Goal: Transaction & Acquisition: Subscribe to service/newsletter

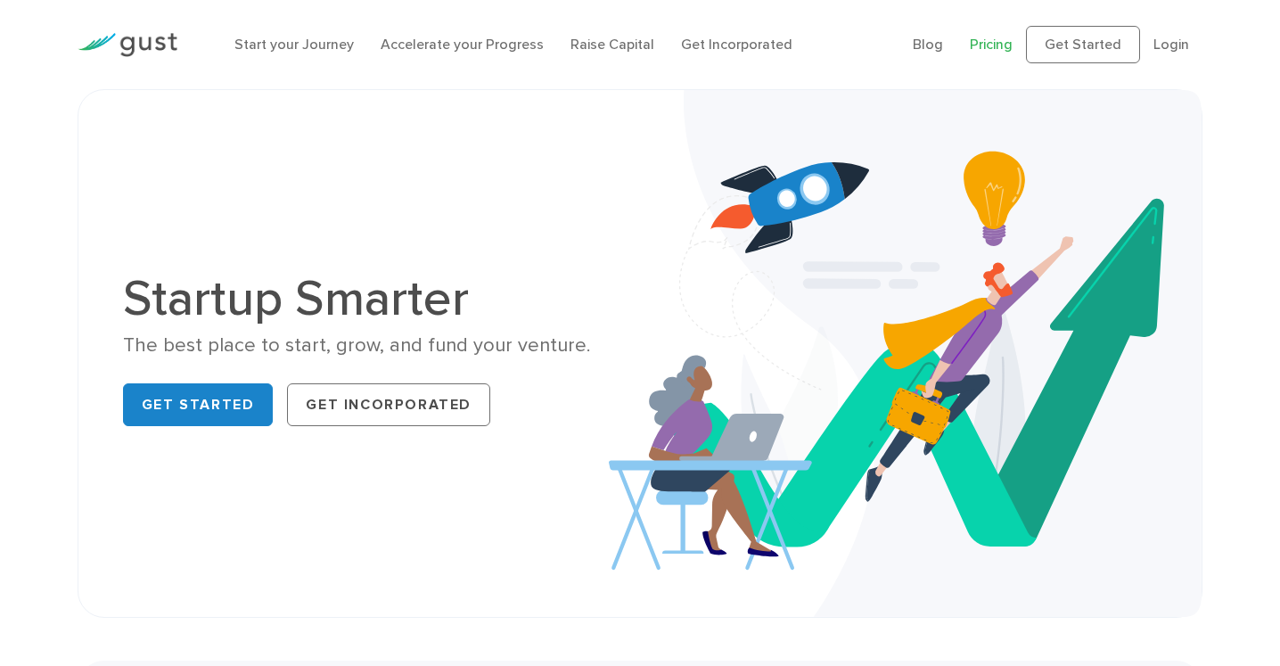
click at [1007, 46] on link "Pricing" at bounding box center [991, 44] width 43 height 17
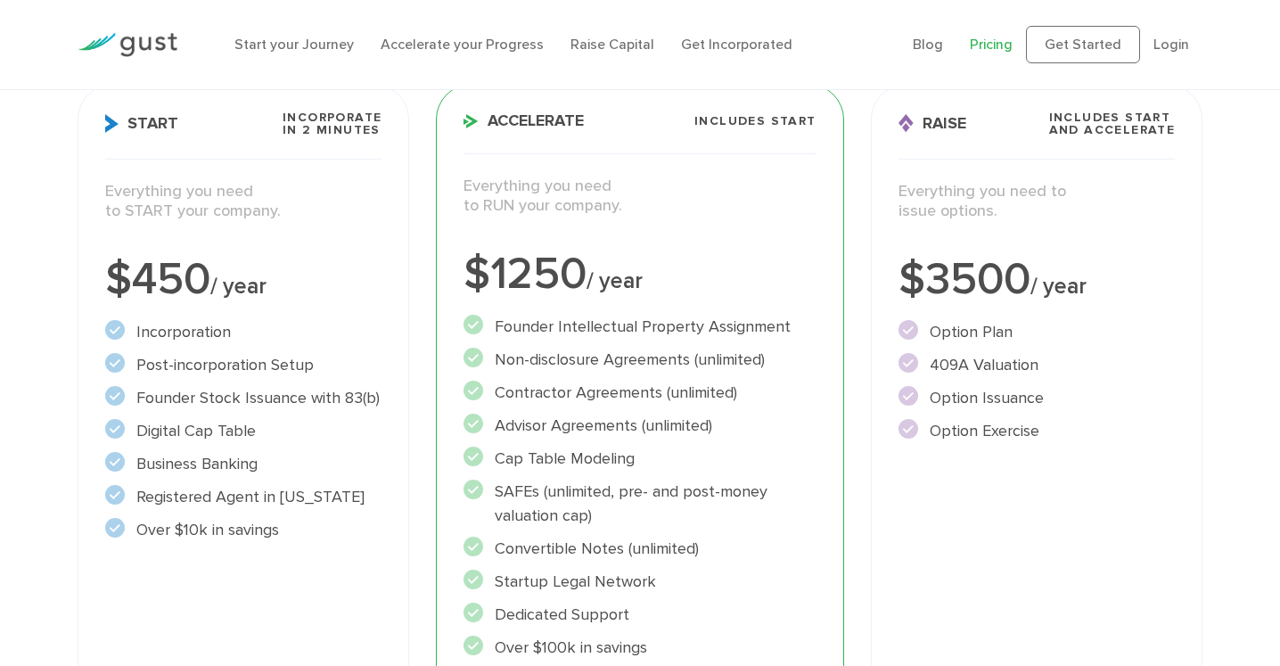
scroll to position [257, 0]
click at [628, 46] on link "Raise Capital" at bounding box center [613, 44] width 84 height 17
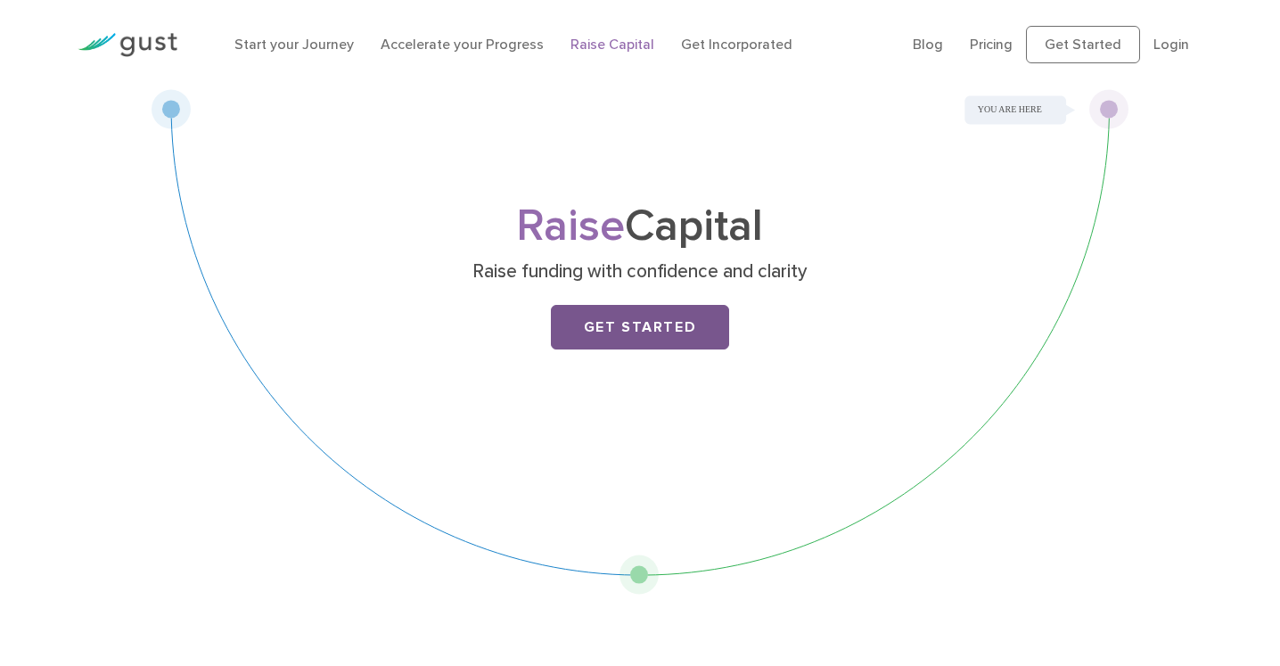
click at [622, 331] on link "Get Started" at bounding box center [640, 327] width 178 height 45
